Goal: Transaction & Acquisition: Purchase product/service

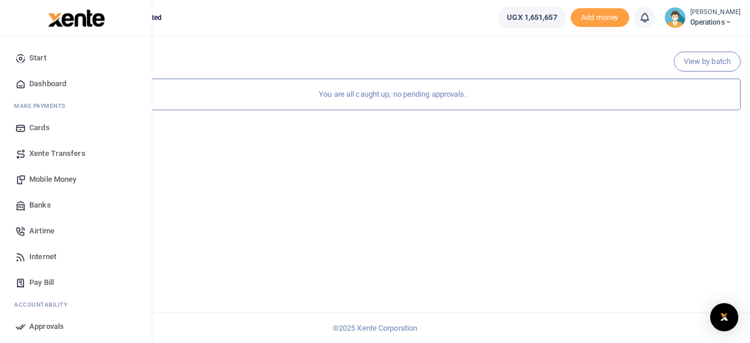
click at [60, 154] on span "Xente Transfers" at bounding box center [57, 154] width 56 height 12
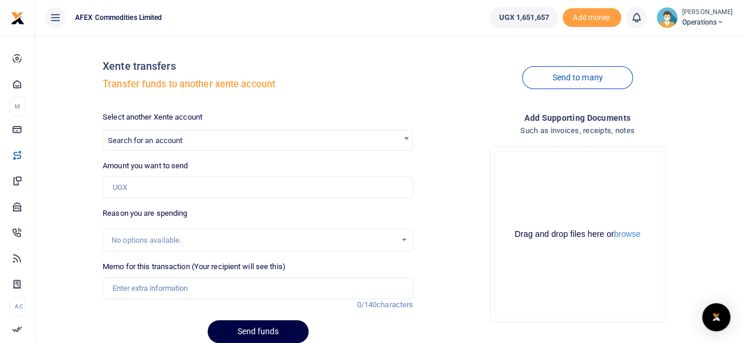
click at [134, 139] on span "Search for an account" at bounding box center [145, 140] width 74 height 9
click at [53, 123] on div "Xente transfers Transfer funds to another xente account Send to many Select ano…" at bounding box center [388, 199] width 697 height 308
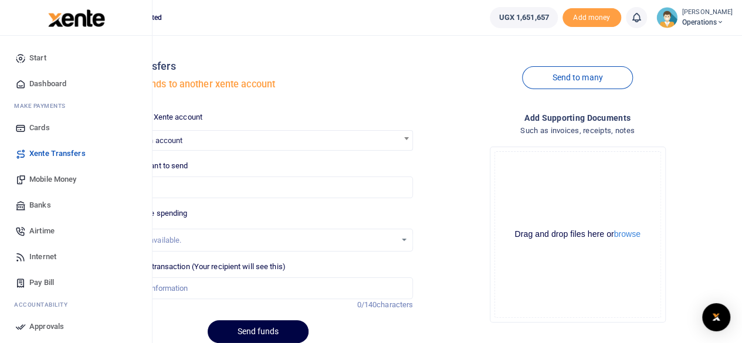
click at [66, 178] on span "Mobile Money" at bounding box center [52, 180] width 47 height 12
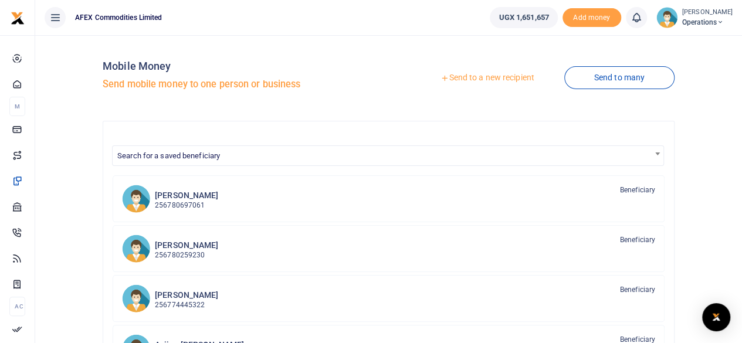
click at [461, 80] on link "Send to a new recipient" at bounding box center [486, 77] width 153 height 21
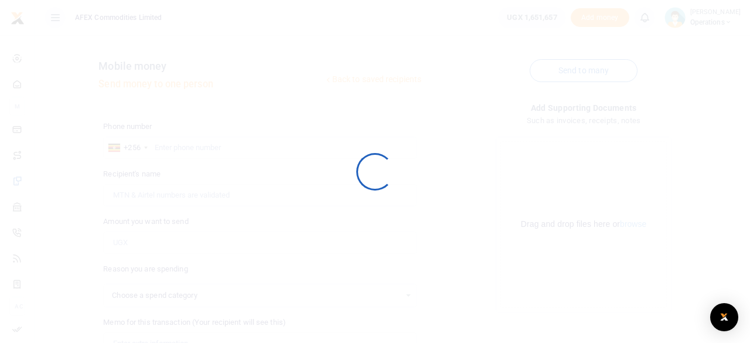
select select
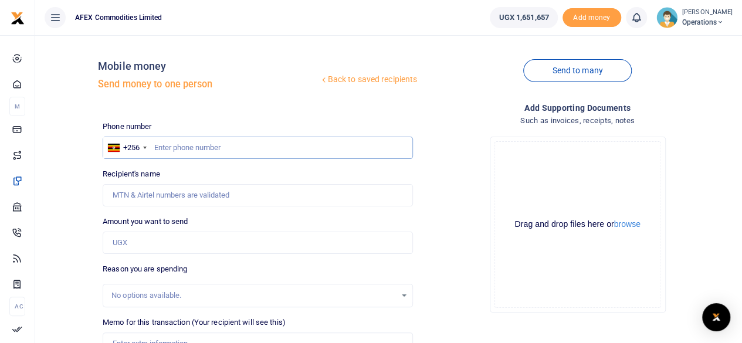
click at [225, 148] on input "text" at bounding box center [258, 148] width 310 height 22
type input "780483184"
type input "Betty Kugonza"
type input "780483184"
click at [199, 250] on input "Amount you want to send" at bounding box center [258, 243] width 310 height 22
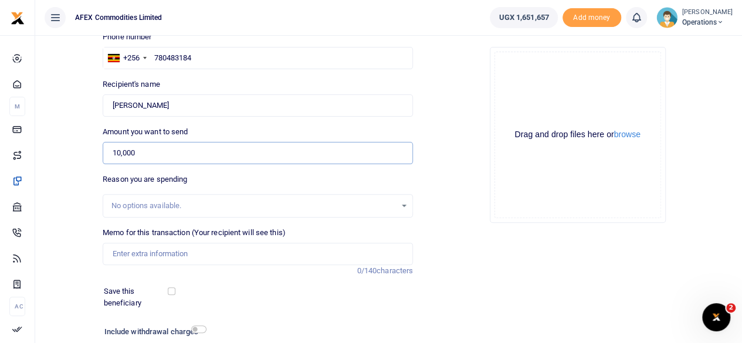
scroll to position [117, 0]
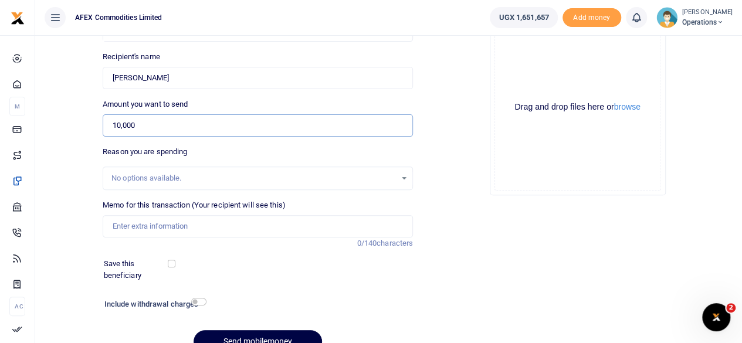
type input "10,000"
click at [317, 236] on div "Memo for this transaction (Your recipient will see this) Reason is required. 0/…" at bounding box center [258, 224] width 320 height 50
click at [314, 221] on input "Memo for this transaction (Your recipient will see this)" at bounding box center [258, 226] width 310 height 22
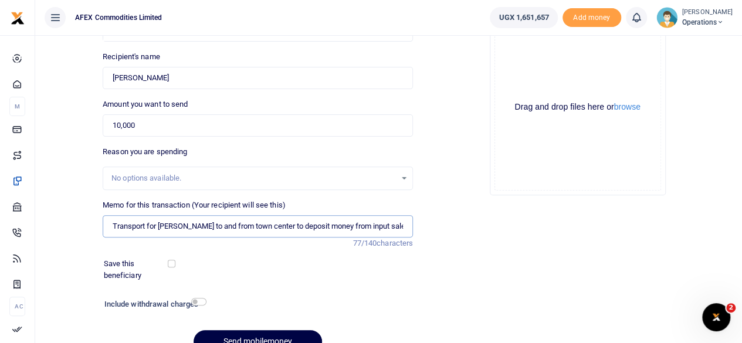
type input "Transport for Betty to and from town center to deposit money from input sales"
click at [273, 333] on div at bounding box center [276, 336] width 14 height 14
click at [275, 334] on div at bounding box center [276, 336] width 14 height 14
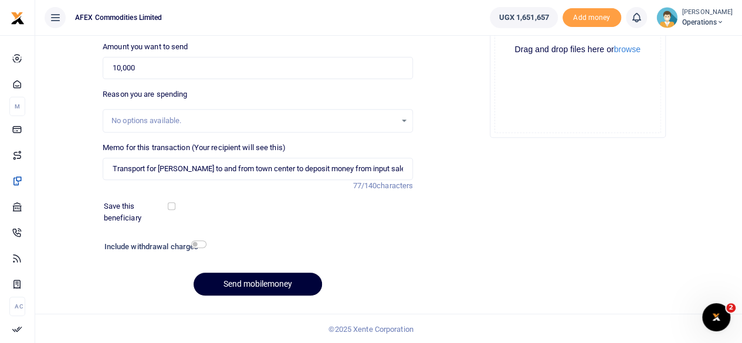
click at [269, 286] on button "Send mobilemoney" at bounding box center [257, 284] width 128 height 23
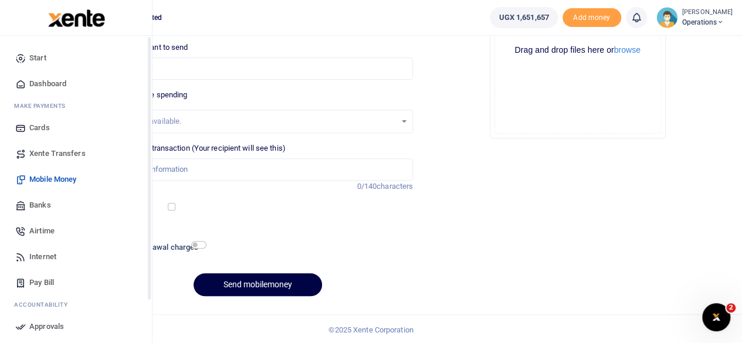
click at [64, 80] on span "Dashboard" at bounding box center [47, 84] width 37 height 12
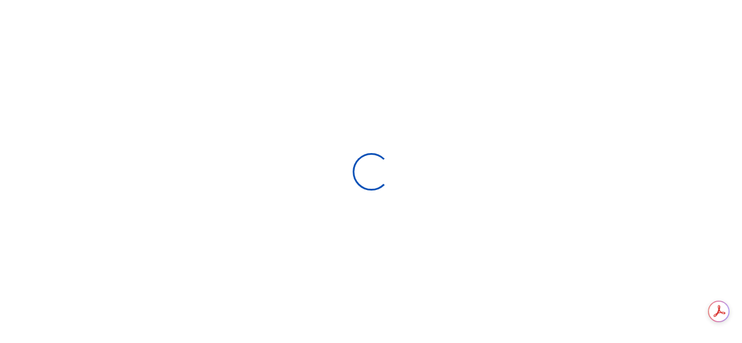
scroll to position [9, 9]
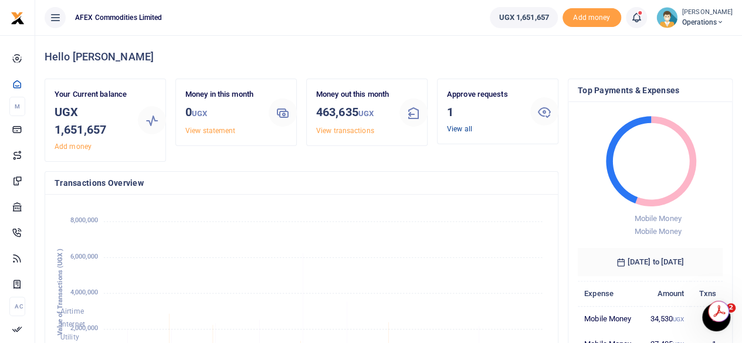
click at [461, 128] on link "View all" at bounding box center [459, 129] width 25 height 8
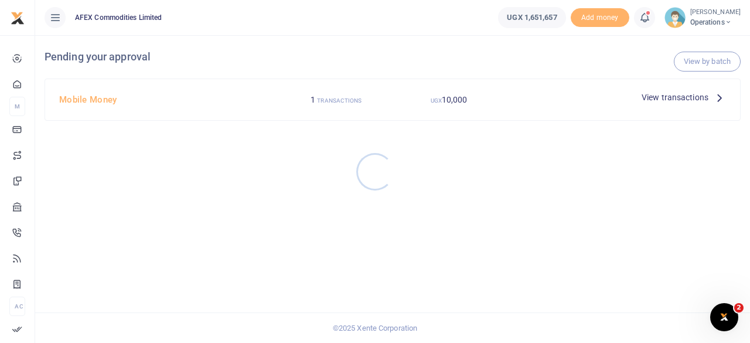
click at [699, 96] on div at bounding box center [375, 171] width 750 height 343
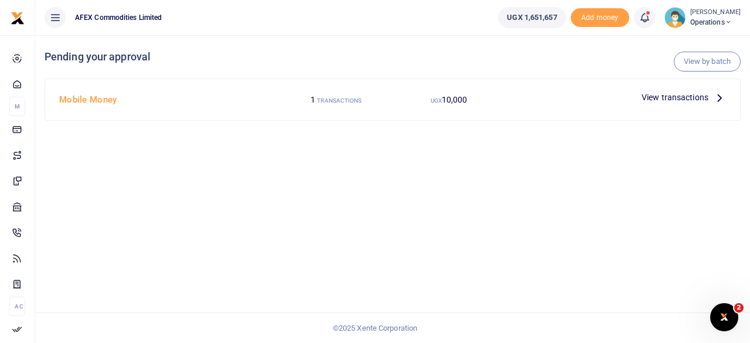
click at [699, 96] on span "View transactions" at bounding box center [675, 97] width 67 height 13
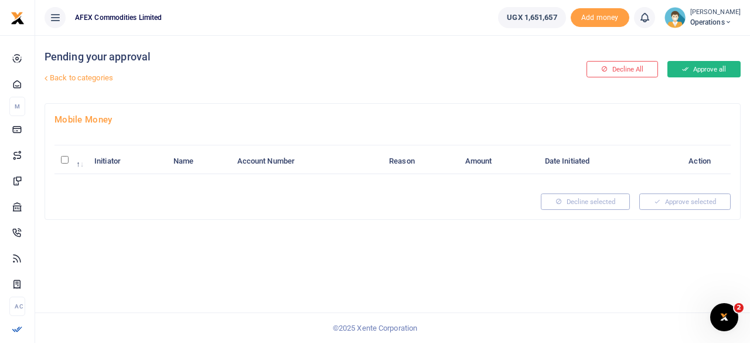
click at [693, 73] on button "Approve all" at bounding box center [704, 69] width 73 height 16
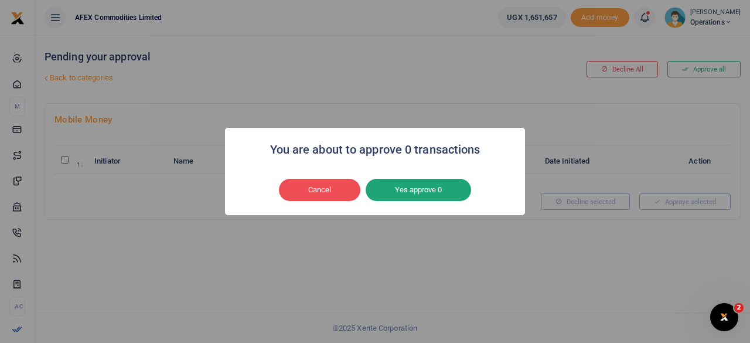
click at [426, 191] on button "Yes approve 0" at bounding box center [419, 190] width 106 height 22
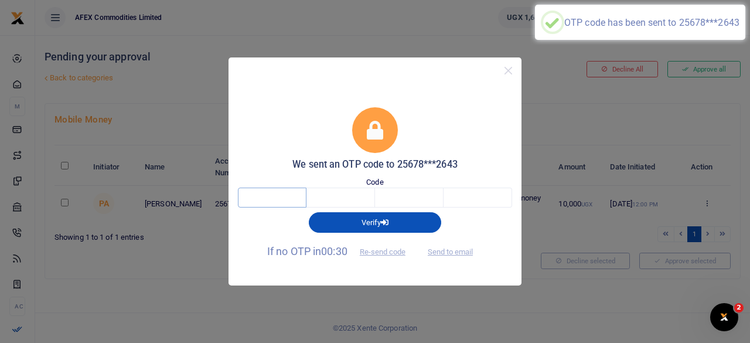
click at [271, 193] on input "text" at bounding box center [272, 198] width 69 height 20
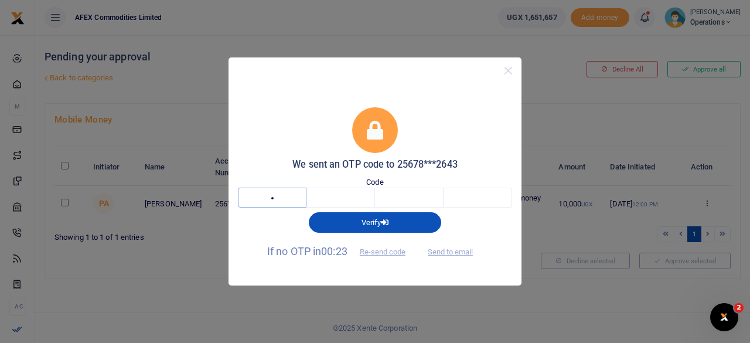
type input "9"
type input "0"
